Goal: Entertainment & Leisure: Consume media (video, audio)

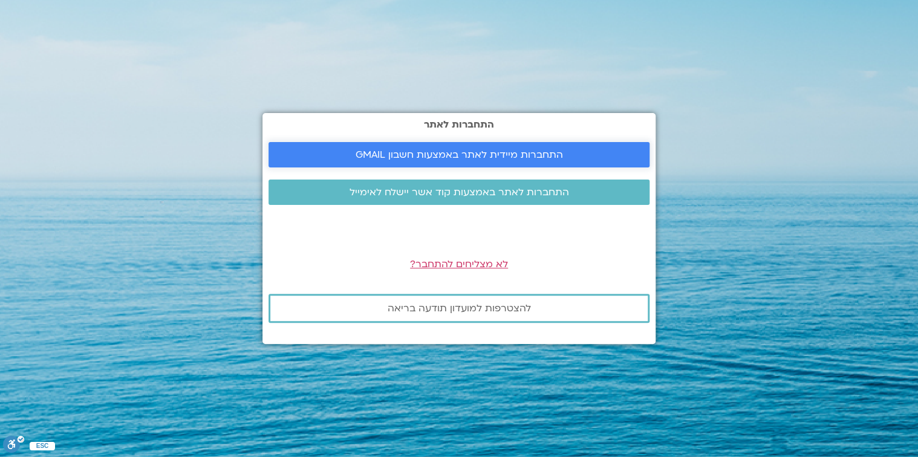
click at [460, 151] on span "התחברות מיידית לאתר באמצעות חשבון GMAIL" at bounding box center [459, 154] width 207 height 11
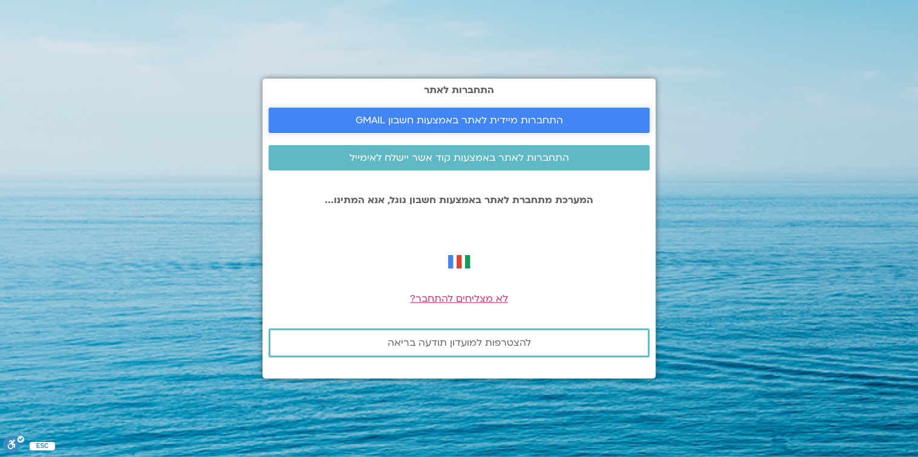
click at [449, 119] on span "התחברות מיידית לאתר באמצעות חשבון GMAIL" at bounding box center [459, 120] width 207 height 11
click at [458, 262] on img at bounding box center [459, 262] width 34 height 34
click at [425, 115] on span "התחברות מיידית לאתר באמצעות חשבון GMAIL" at bounding box center [459, 120] width 207 height 11
click at [474, 298] on span "לא מצליחים להתחבר?" at bounding box center [459, 298] width 98 height 13
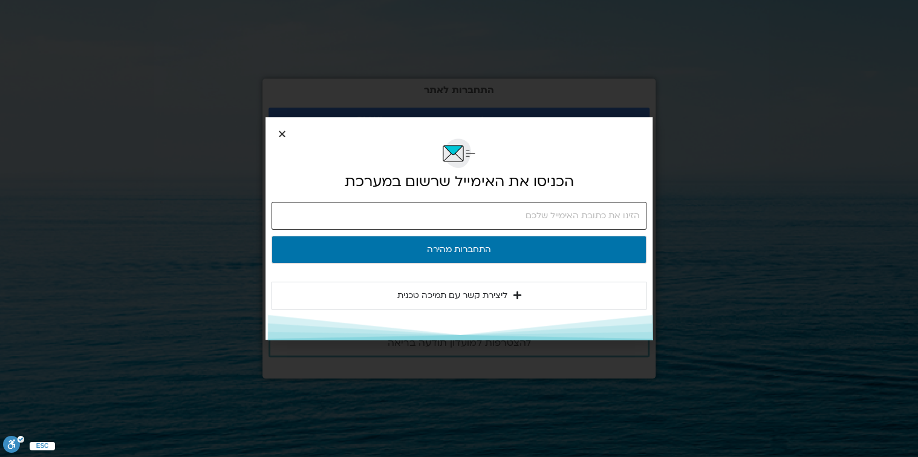
click at [523, 216] on input "email" at bounding box center [459, 216] width 375 height 28
type input "eg1918@gmail.com"
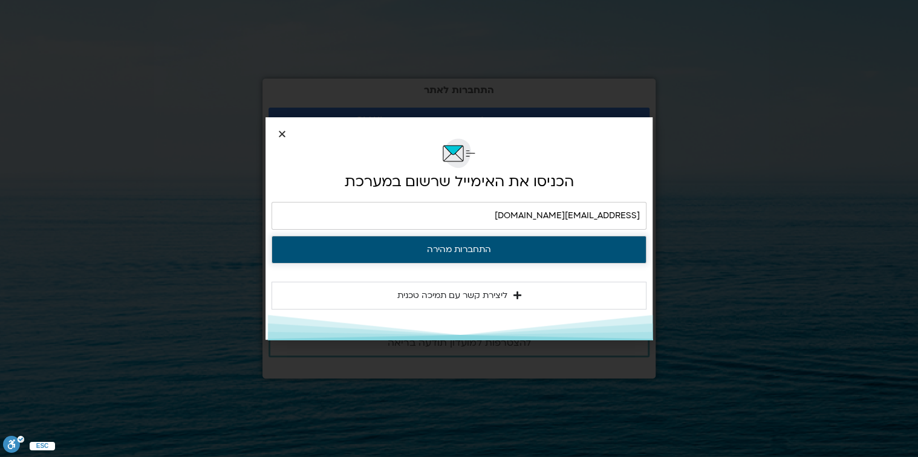
click at [469, 247] on button "התחברות מהירה" at bounding box center [459, 250] width 375 height 28
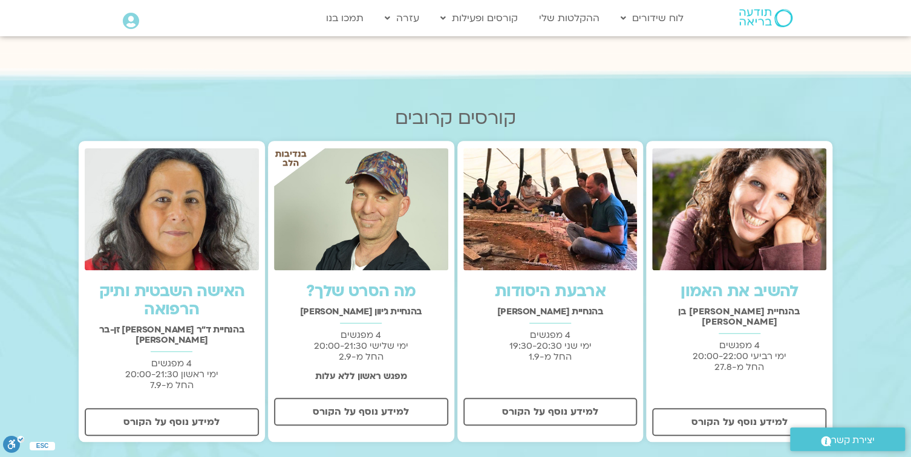
scroll to position [290, 0]
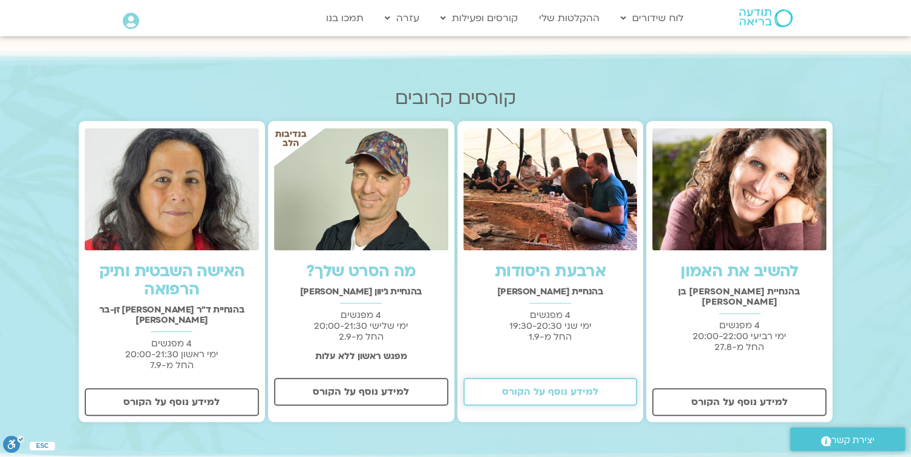
click at [530, 391] on span "למידע נוסף על הקורס" at bounding box center [550, 391] width 96 height 11
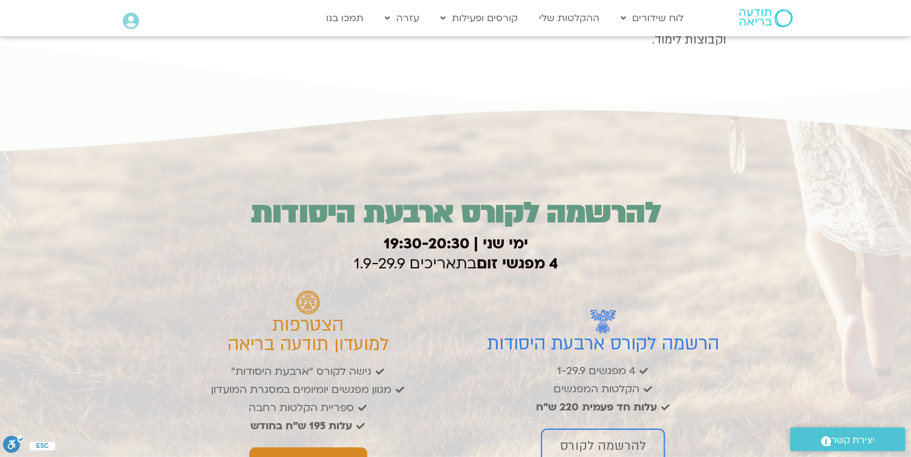
scroll to position [1493, 0]
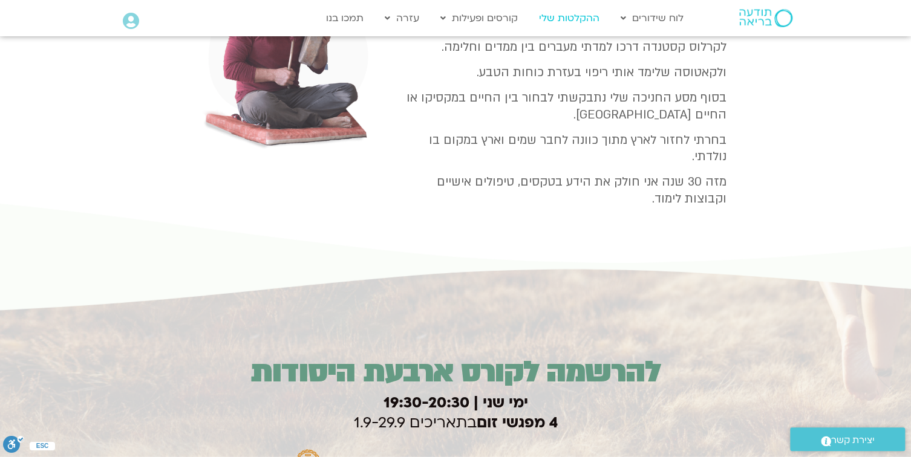
click at [567, 19] on link "ההקלטות שלי" at bounding box center [569, 18] width 73 height 23
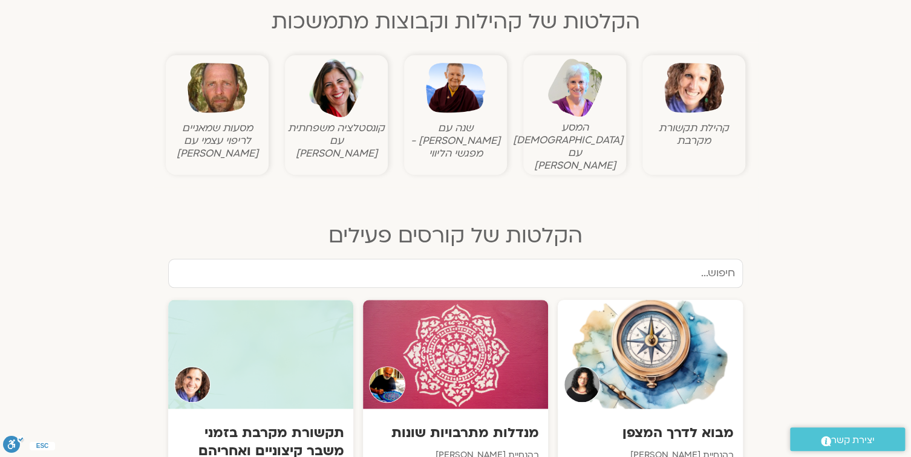
scroll to position [387, 0]
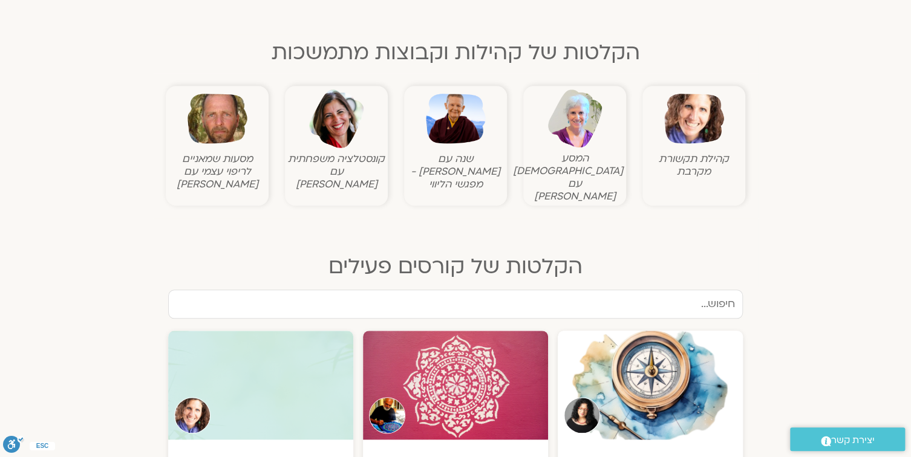
click at [220, 172] on figcaption "מסעות שמאניים לריפוי עצמי עם תומר פיין" at bounding box center [217, 171] width 97 height 38
click at [222, 132] on img at bounding box center [217, 119] width 60 height 60
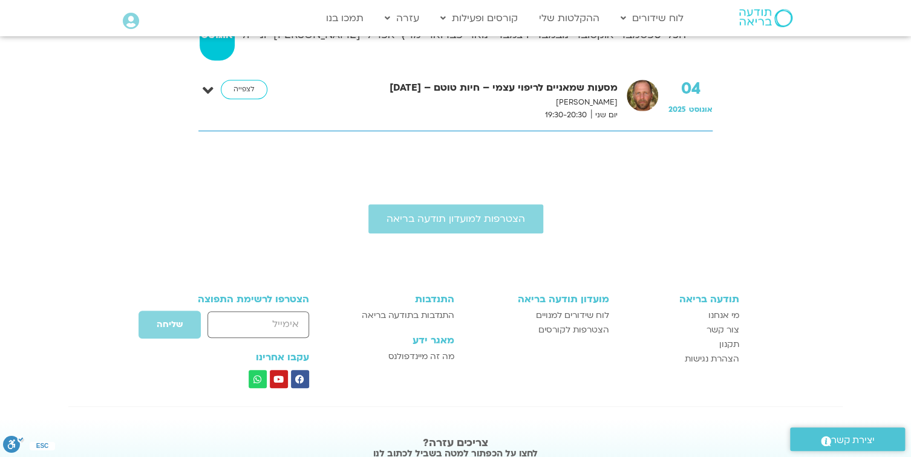
scroll to position [242, 0]
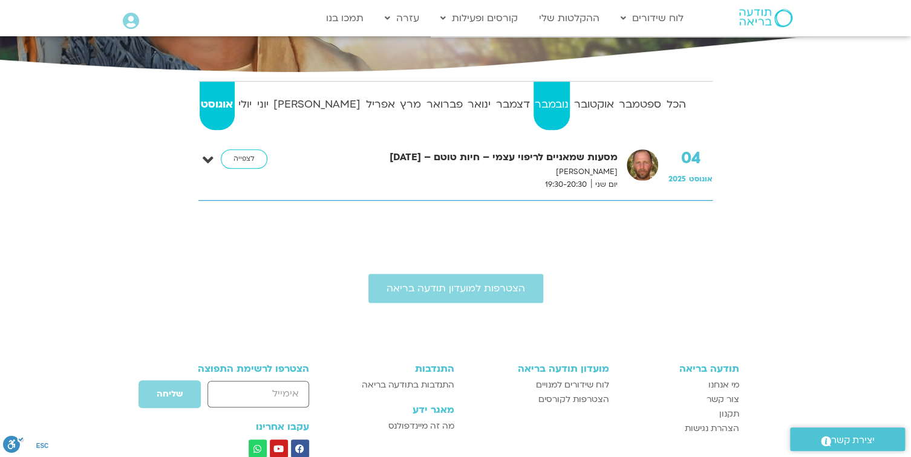
click at [540, 105] on strong "נובמבר" at bounding box center [551, 105] width 37 height 18
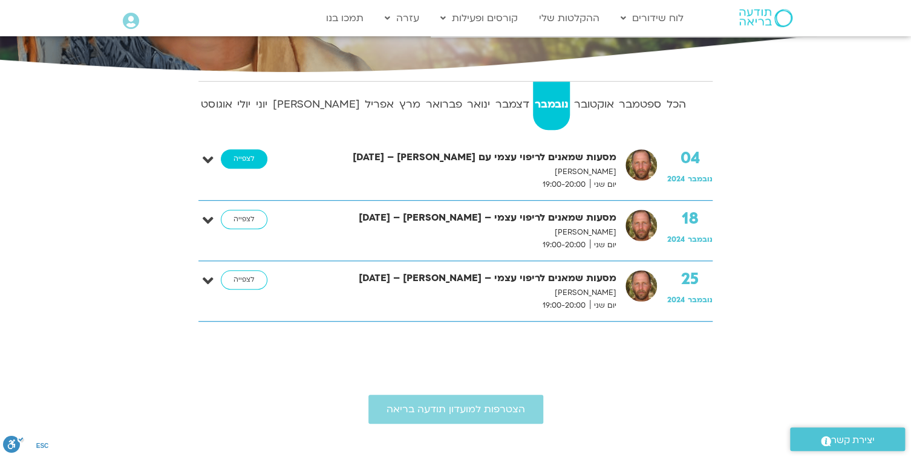
click at [250, 157] on link "לצפייה" at bounding box center [244, 158] width 47 height 19
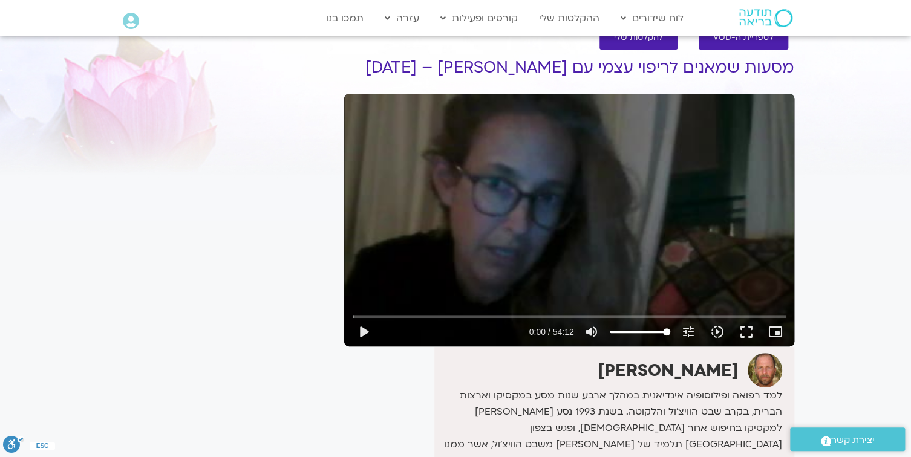
scroll to position [48, 0]
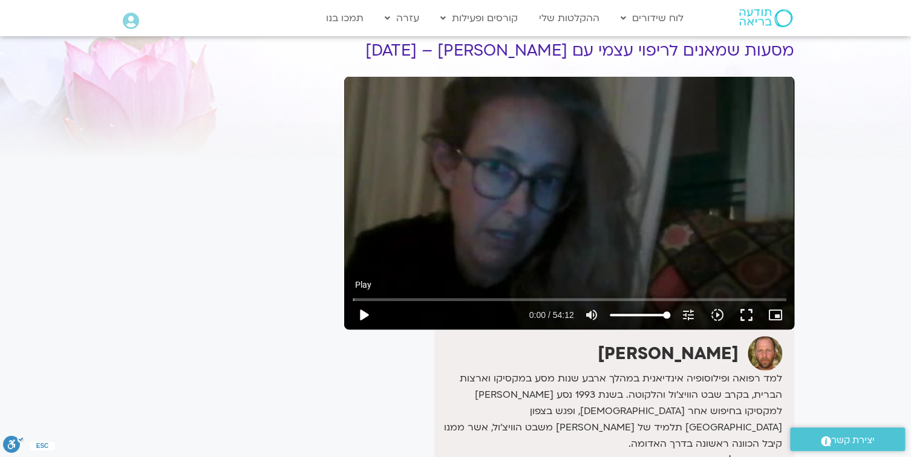
click at [361, 313] on button "play_arrow" at bounding box center [363, 315] width 29 height 29
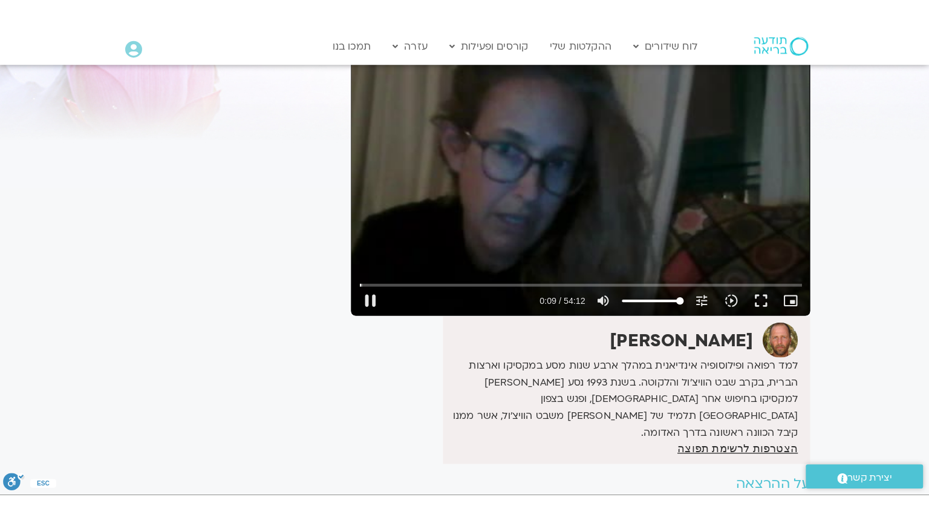
scroll to position [97, 0]
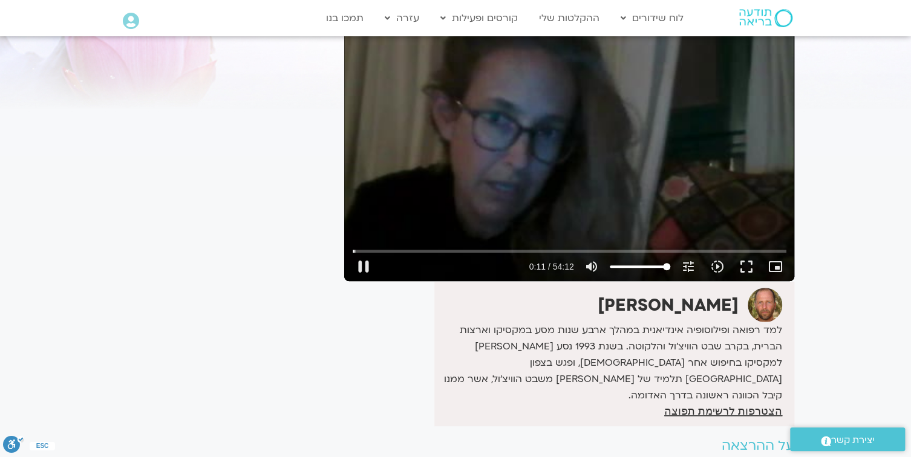
type input "11.217061"
click at [745, 266] on button "fullscreen" at bounding box center [746, 266] width 29 height 29
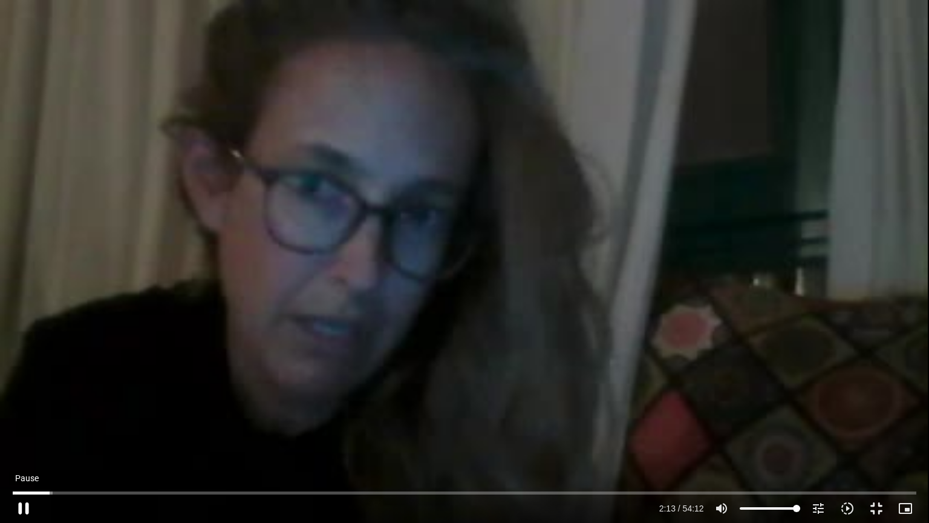
click at [24, 457] on button "pause" at bounding box center [23, 507] width 29 height 29
type input "133.508746"
